Goal: Information Seeking & Learning: Learn about a topic

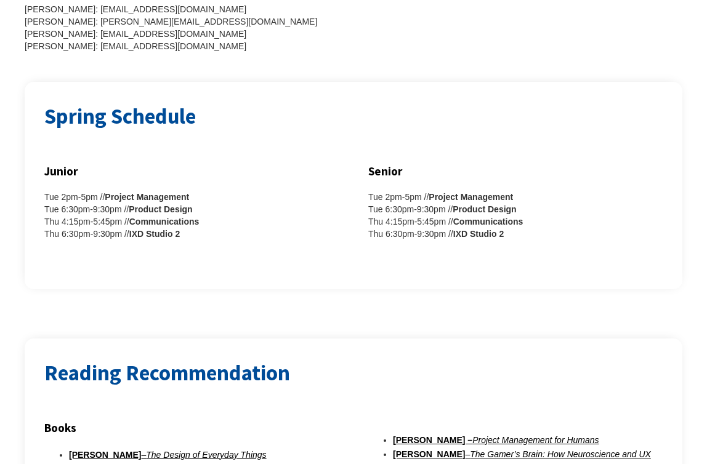
scroll to position [354, 0]
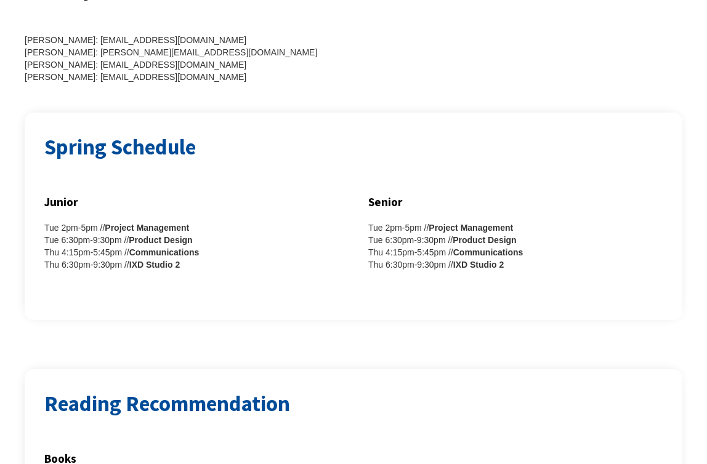
drag, startPoint x: 38, startPoint y: 206, endPoint x: 240, endPoint y: 259, distance: 208.8
click at [240, 259] on div "Spring Schedule Junior Tue 2pm-5pm // Project Management Tue 6:30pm-9:30pm // P…" at bounding box center [354, 217] width 658 height 208
click at [240, 259] on div "Junior Tue 2pm-5pm // Project Management Tue 6:30pm-9:30pm // Product Design Th…" at bounding box center [353, 246] width 618 height 108
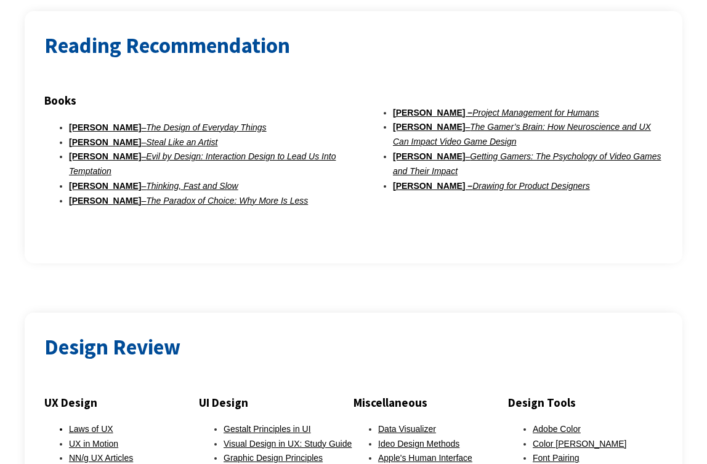
scroll to position [701, 0]
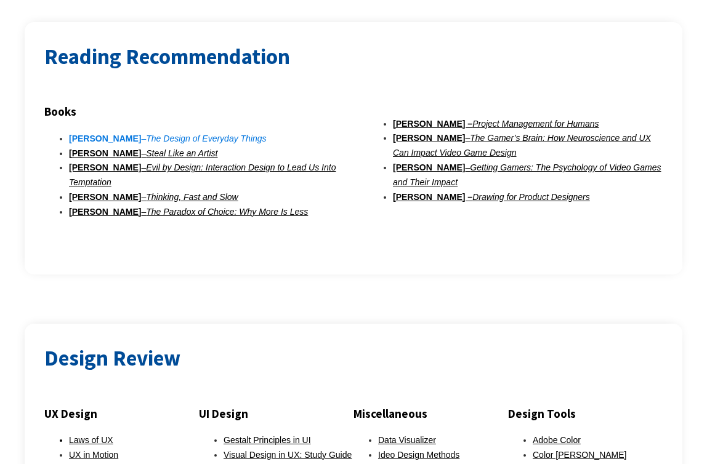
click at [148, 134] on em "The Design of Everyday Things" at bounding box center [206, 139] width 120 height 10
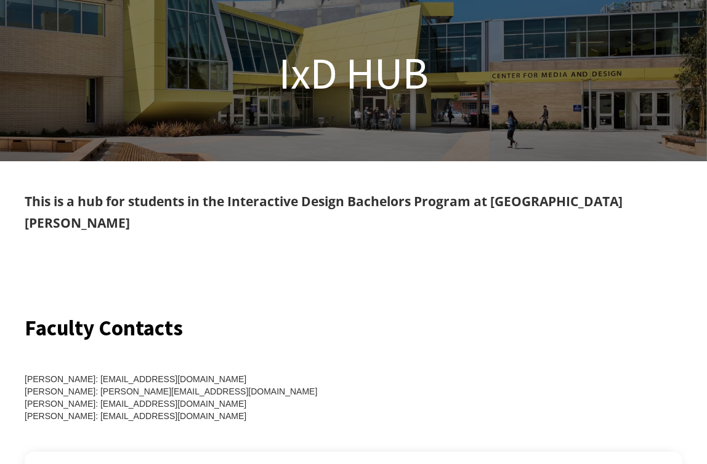
scroll to position [60, 0]
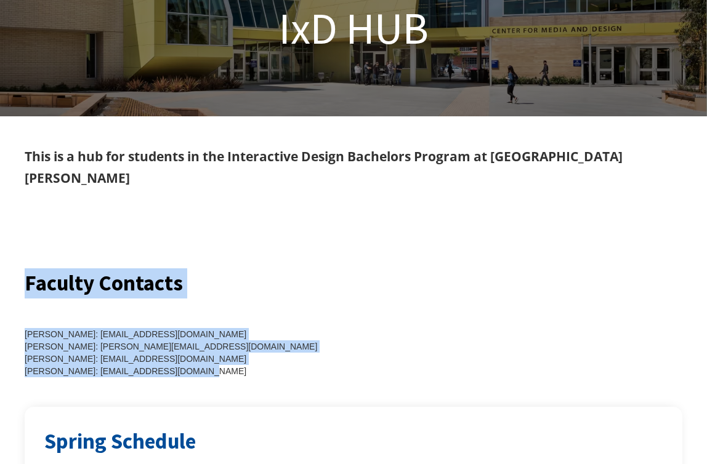
drag, startPoint x: 212, startPoint y: 344, endPoint x: 38, endPoint y: 241, distance: 201.8
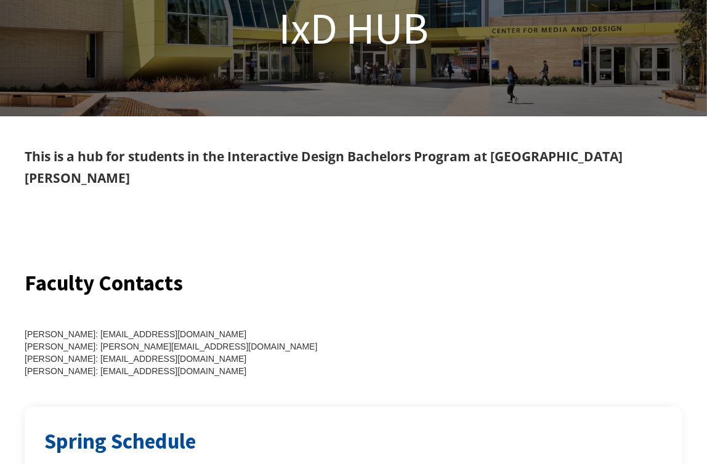
click at [18, 290] on div "Faculty Contacts [PERSON_NAME]: [EMAIL_ADDRESS][DOMAIN_NAME] [PERSON_NAME]: [EM…" at bounding box center [353, 338] width 707 height 139
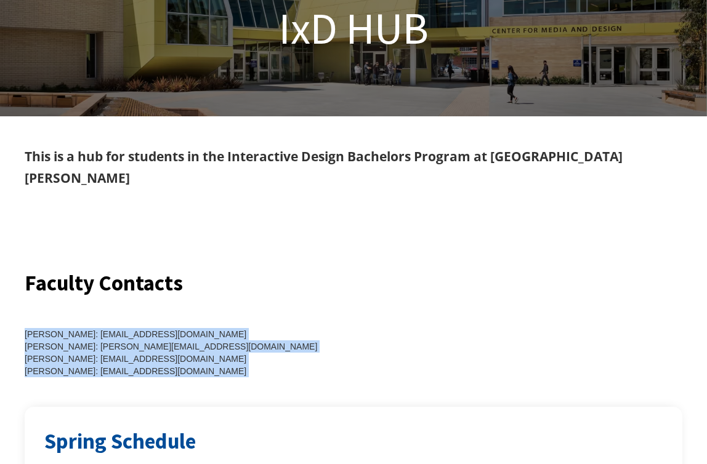
drag, startPoint x: 18, startPoint y: 290, endPoint x: 216, endPoint y: 350, distance: 206.7
click at [216, 350] on div "Faculty Contacts [PERSON_NAME]: [EMAIL_ADDRESS][DOMAIN_NAME] [PERSON_NAME]: [EM…" at bounding box center [353, 338] width 707 height 139
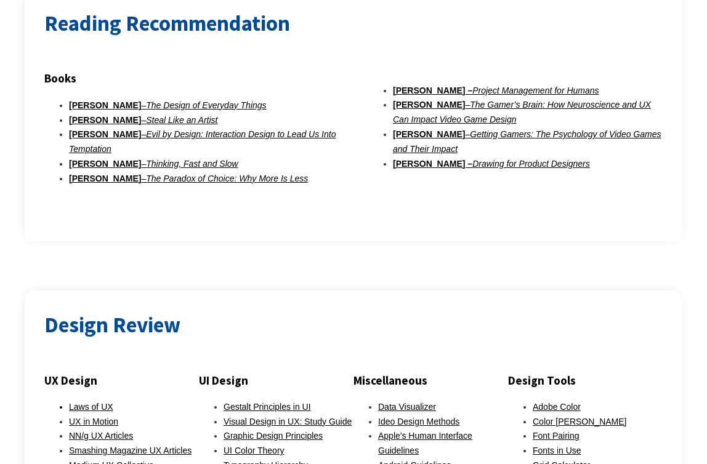
scroll to position [736, 0]
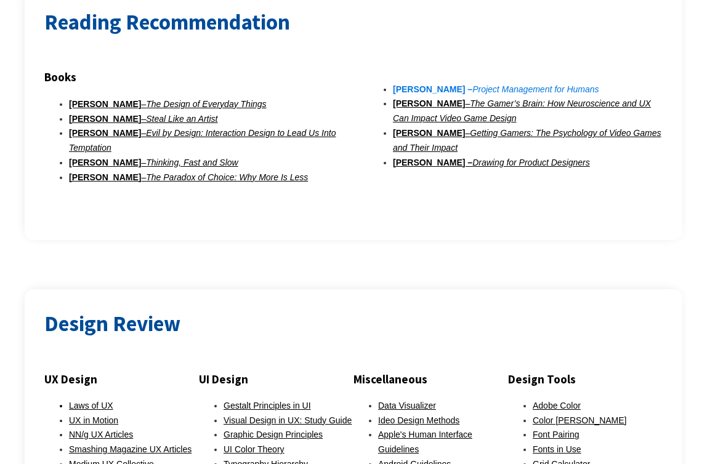
click at [472, 84] on em "Project Management for Humans" at bounding box center [535, 89] width 126 height 10
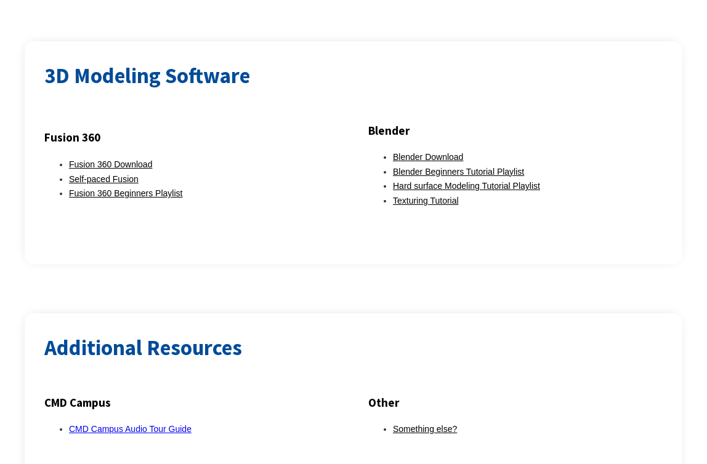
scroll to position [1629, 0]
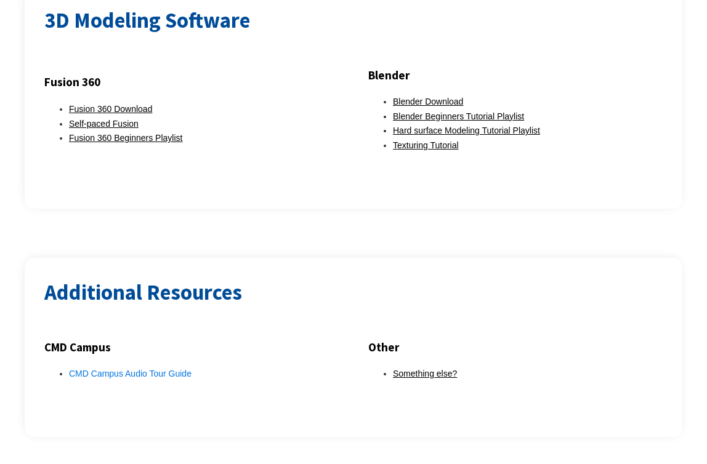
click at [175, 369] on link "CMD Campus Audio Tour Guide" at bounding box center [130, 374] width 123 height 10
click at [409, 367] on li "Something else?" at bounding box center [528, 374] width 270 height 15
click at [408, 369] on link "Something else?" at bounding box center [425, 374] width 64 height 10
